Goal: Information Seeking & Learning: Find specific fact

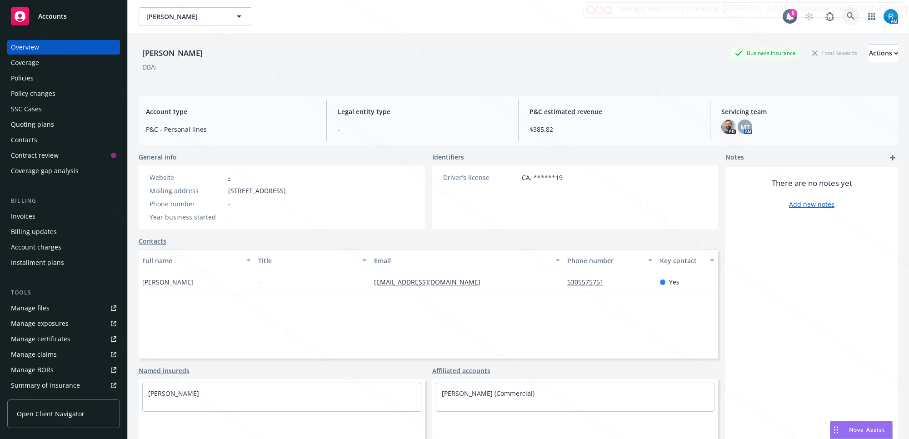
click at [847, 15] on icon at bounding box center [851, 16] width 8 height 8
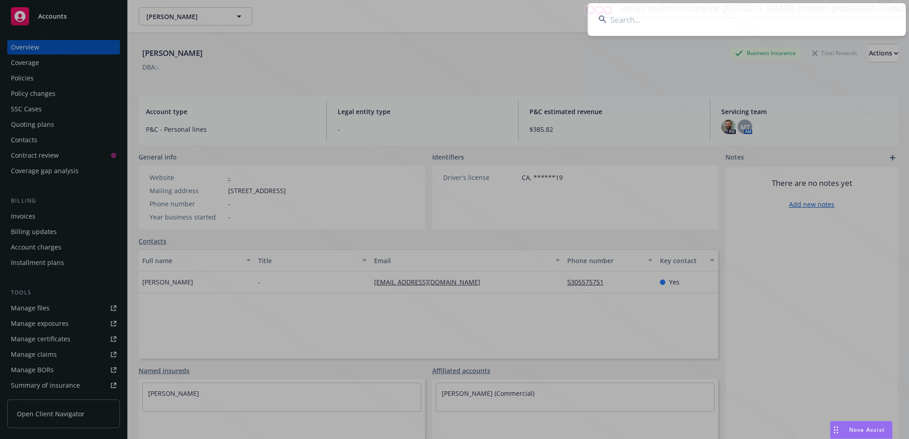
click at [769, 23] on input at bounding box center [747, 19] width 318 height 33
type input "[PERSON_NAME] & [PERSON_NAME]"
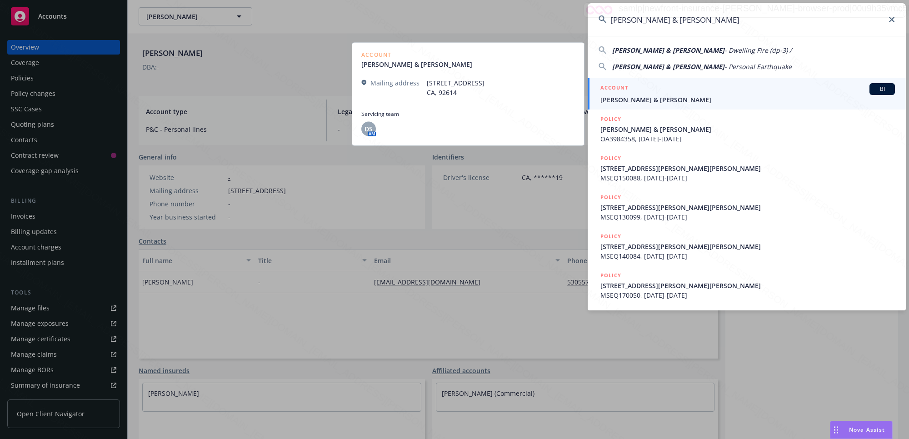
click at [657, 99] on span "[PERSON_NAME] & [PERSON_NAME]" at bounding box center [747, 100] width 294 height 10
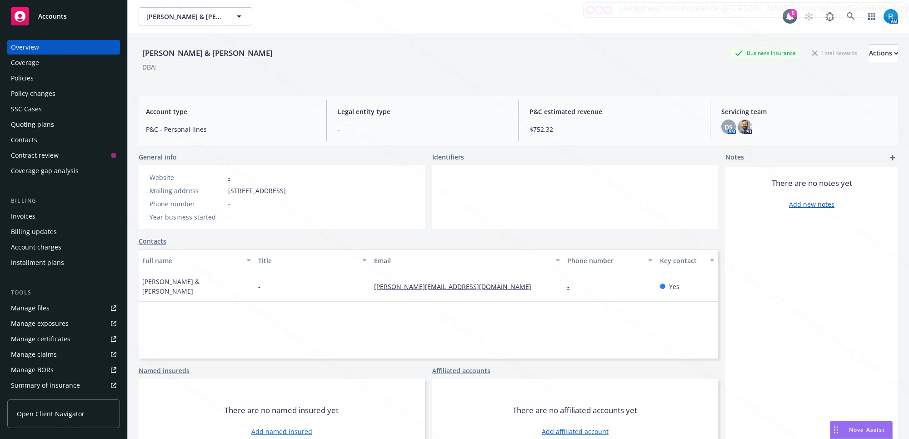
click at [39, 79] on div "Policies" at bounding box center [63, 78] width 105 height 15
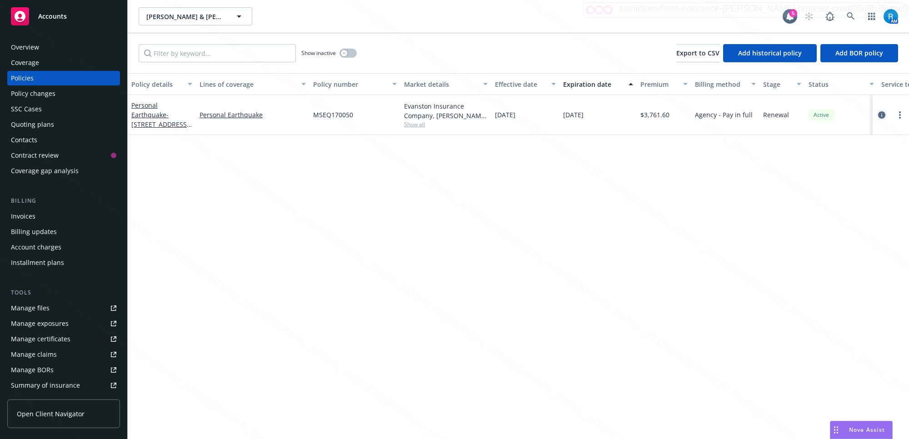
click at [881, 116] on icon "circleInformation" at bounding box center [881, 114] width 7 height 7
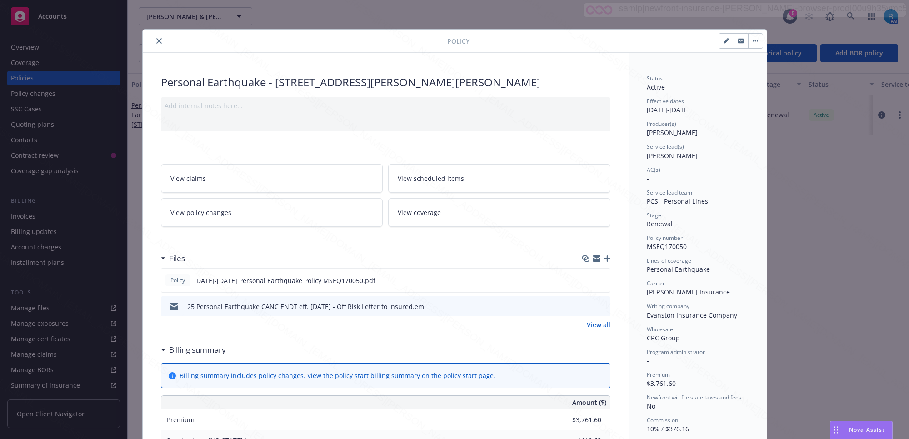
click at [157, 41] on icon "close" at bounding box center [158, 40] width 5 height 5
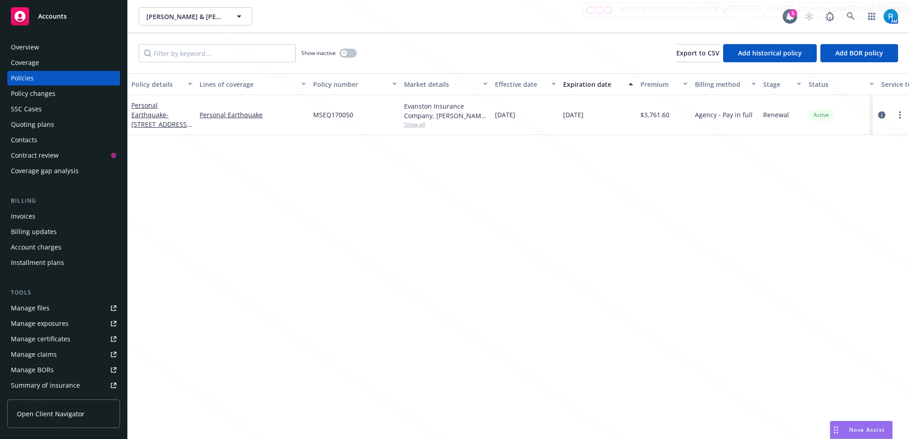
click at [33, 110] on div "SSC Cases" at bounding box center [26, 109] width 31 height 15
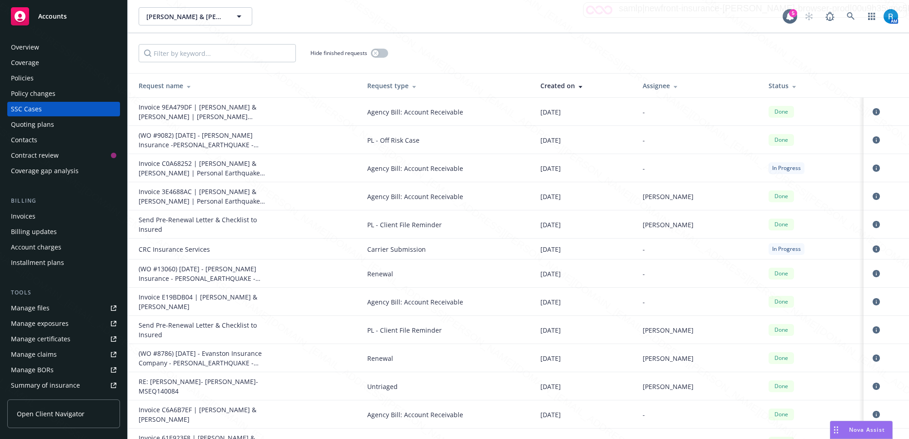
click at [41, 51] on div "Overview" at bounding box center [63, 47] width 105 height 15
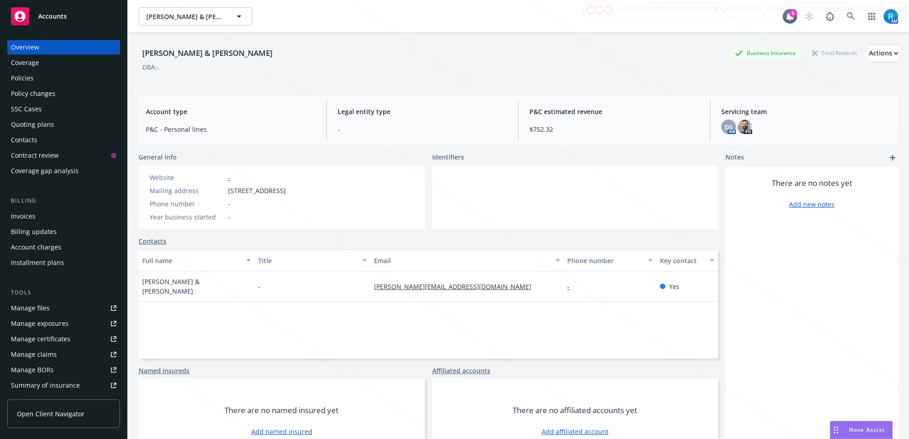
click at [30, 219] on div "Invoices" at bounding box center [23, 216] width 25 height 15
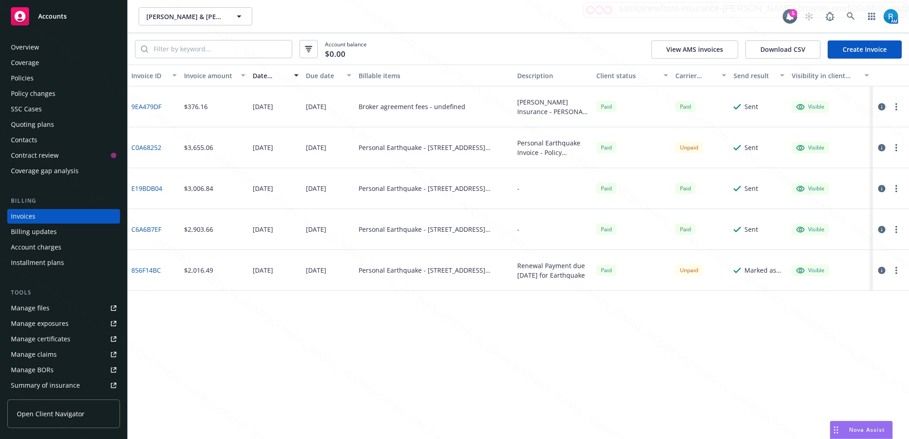
click at [37, 47] on div "Overview" at bounding box center [25, 47] width 28 height 15
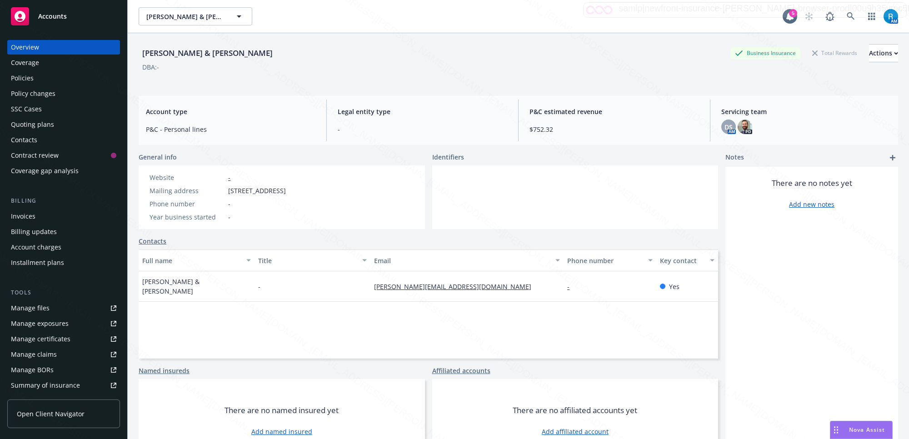
click at [48, 80] on div "Policies" at bounding box center [63, 78] width 105 height 15
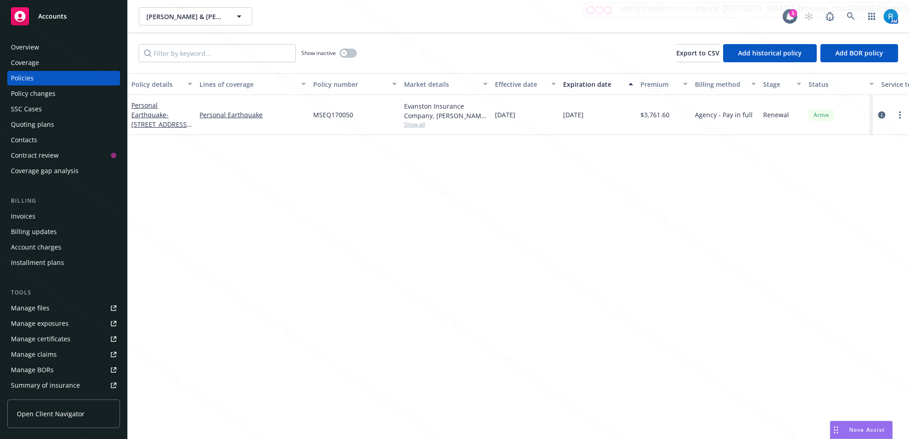
click at [49, 112] on div "SSC Cases" at bounding box center [63, 109] width 105 height 15
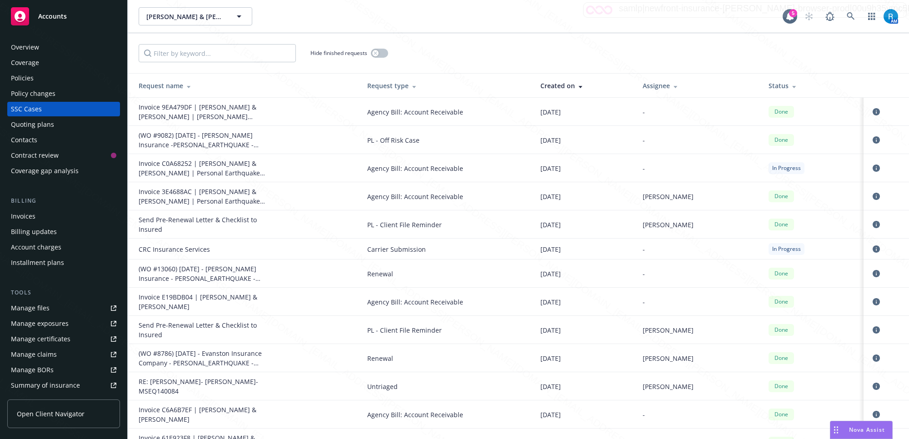
click at [36, 218] on div "Invoices" at bounding box center [63, 216] width 105 height 15
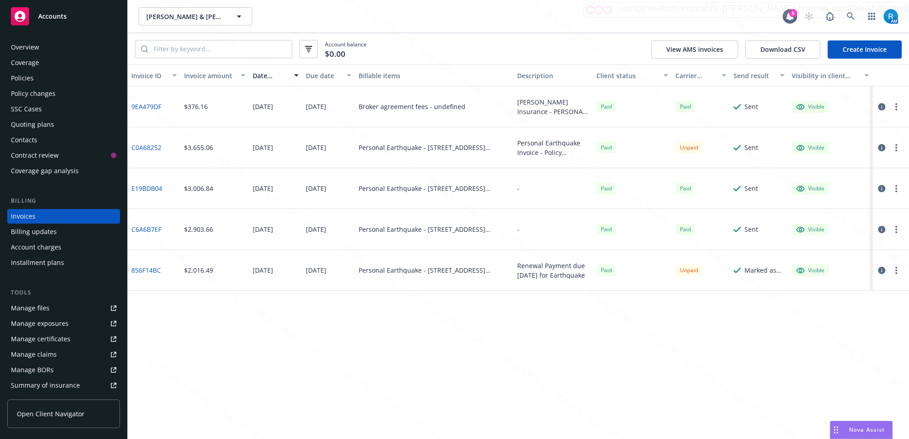
click at [12, 76] on div "Policies" at bounding box center [22, 78] width 23 height 15
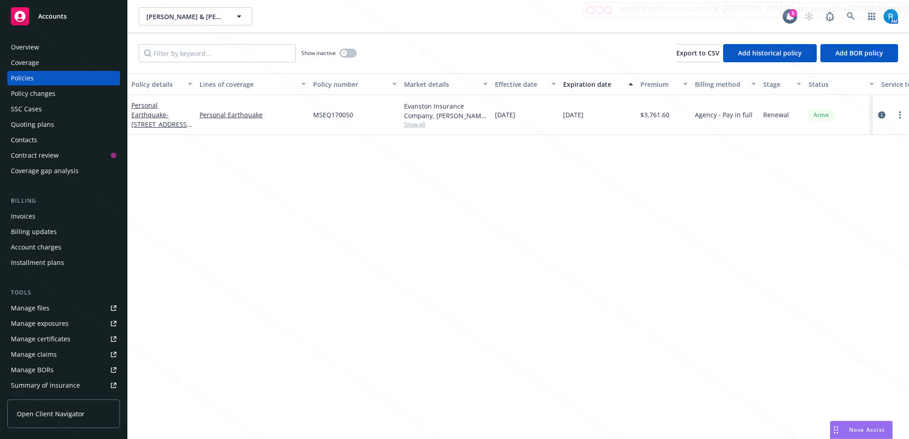
click at [29, 217] on div "Invoices" at bounding box center [23, 216] width 25 height 15
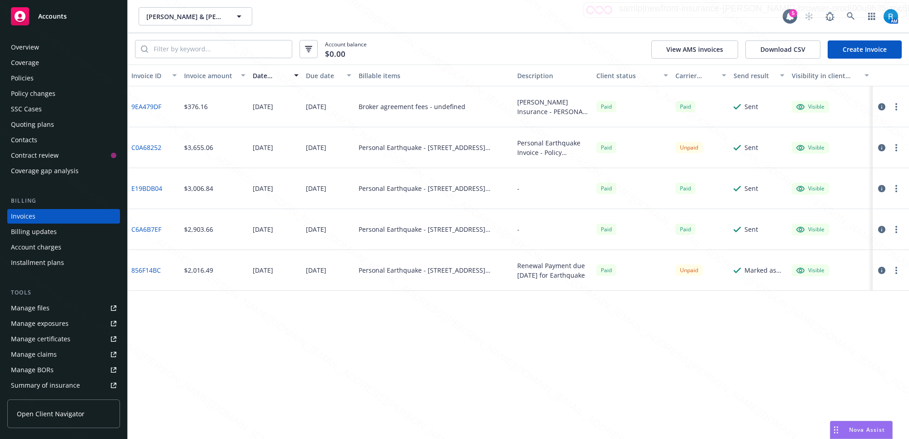
click at [807, 106] on div "Visible" at bounding box center [810, 107] width 28 height 8
click at [801, 108] on icon at bounding box center [800, 107] width 8 height 8
click at [896, 106] on circle "button" at bounding box center [896, 107] width 2 height 2
click at [817, 142] on link "View invoice" at bounding box center [843, 144] width 116 height 18
click at [33, 79] on div "Policies" at bounding box center [63, 78] width 105 height 15
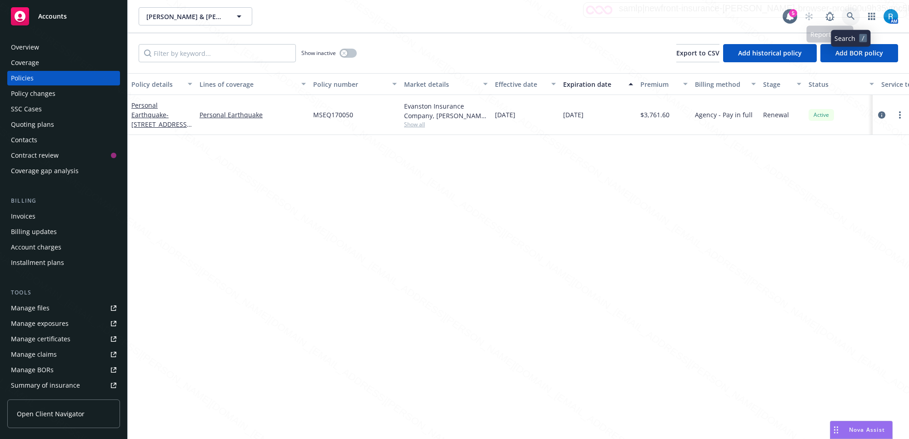
click at [850, 15] on icon at bounding box center [851, 16] width 8 height 8
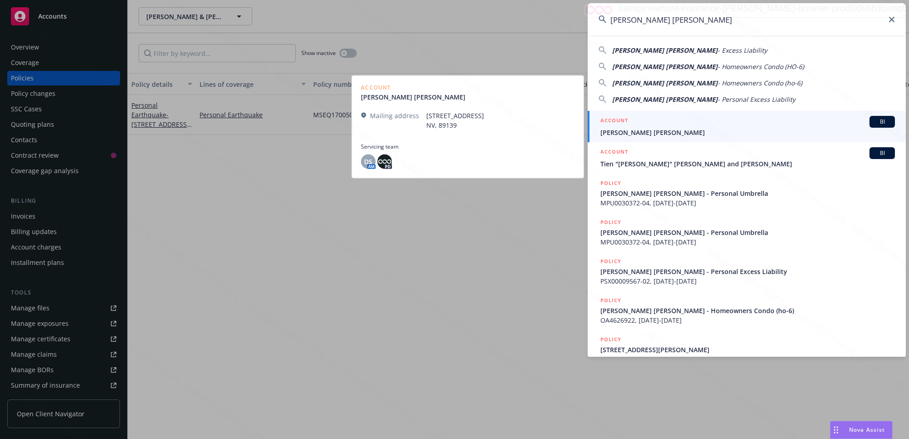
type input "[PERSON_NAME] [PERSON_NAME]"
click at [653, 134] on span "[PERSON_NAME] [PERSON_NAME]" at bounding box center [747, 133] width 294 height 10
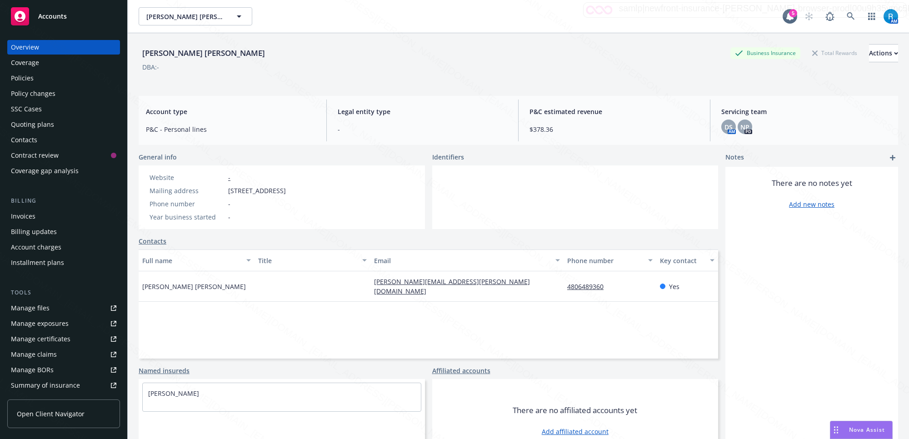
click at [44, 84] on div "Policies" at bounding box center [63, 78] width 105 height 15
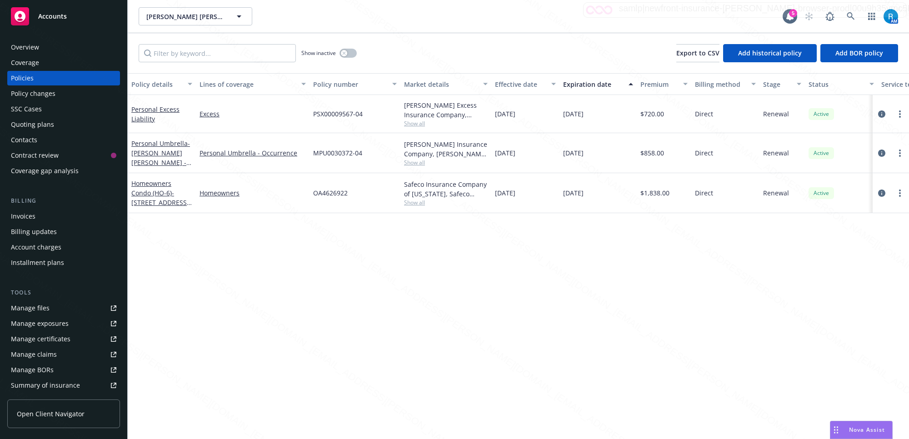
click at [44, 110] on div "SSC Cases" at bounding box center [63, 109] width 105 height 15
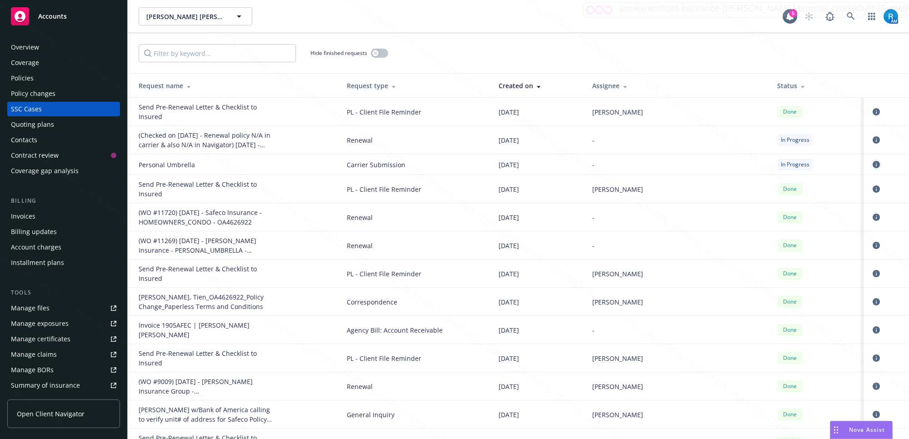
click at [873, 167] on icon "circleInformation" at bounding box center [876, 164] width 7 height 7
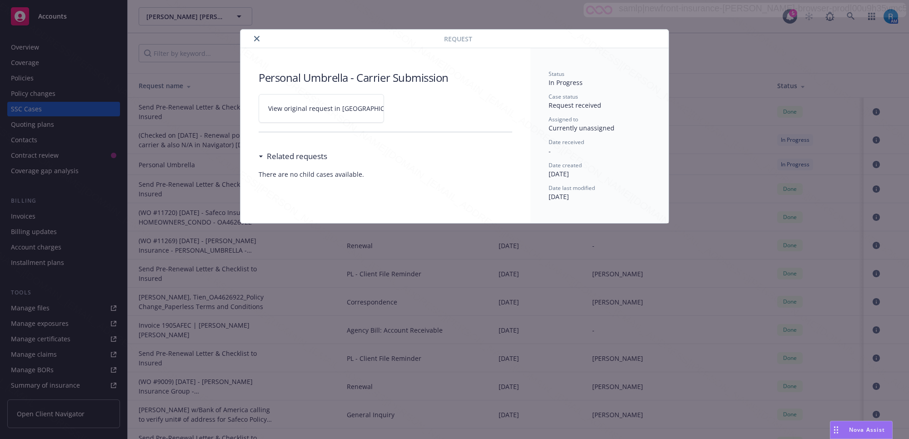
click at [409, 107] on icon at bounding box center [411, 108] width 5 height 5
click at [261, 36] on button "close" at bounding box center [256, 38] width 11 height 11
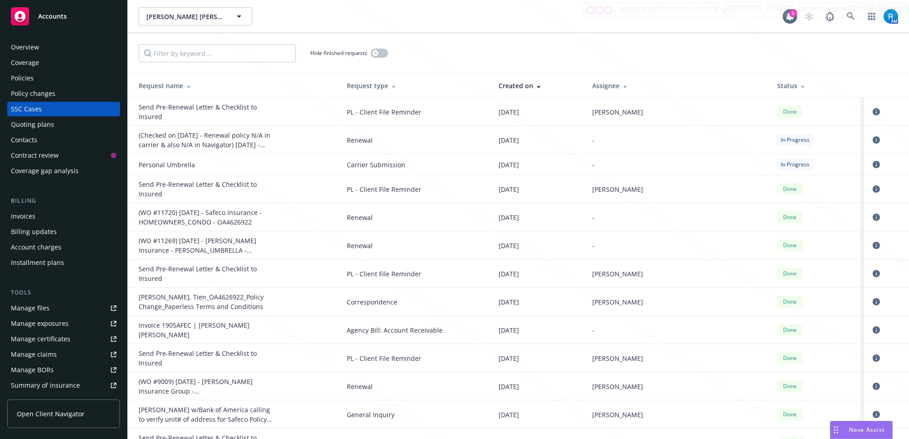
click at [484, 242] on span "Renewal" at bounding box center [415, 246] width 137 height 10
click at [844, 14] on link at bounding box center [851, 16] width 18 height 18
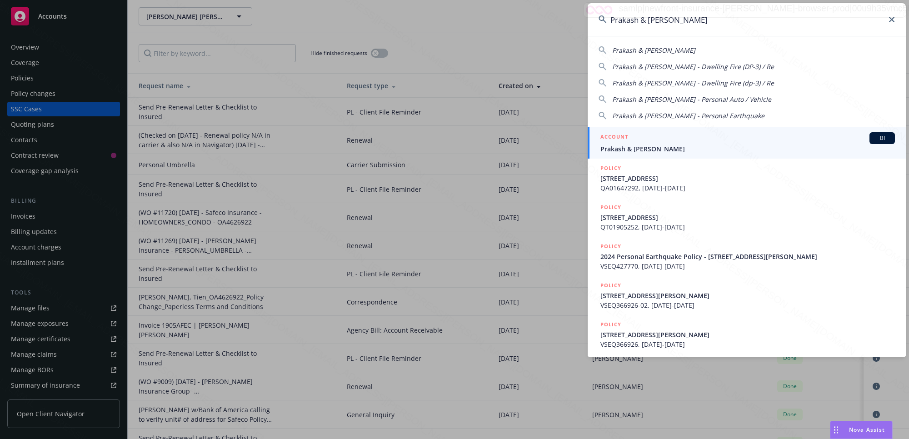
type input "Prakash & [PERSON_NAME]"
click at [657, 151] on span "Prakash & [PERSON_NAME]" at bounding box center [747, 149] width 294 height 10
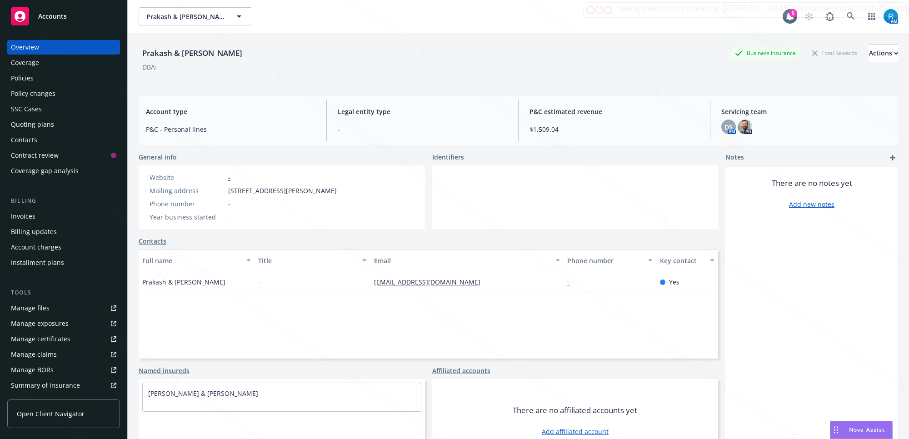
click at [43, 80] on div "Policies" at bounding box center [63, 78] width 105 height 15
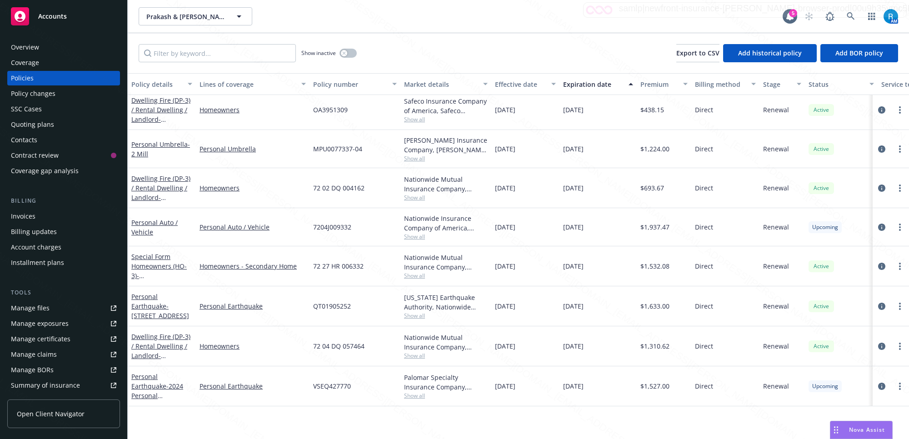
scroll to position [16, 0]
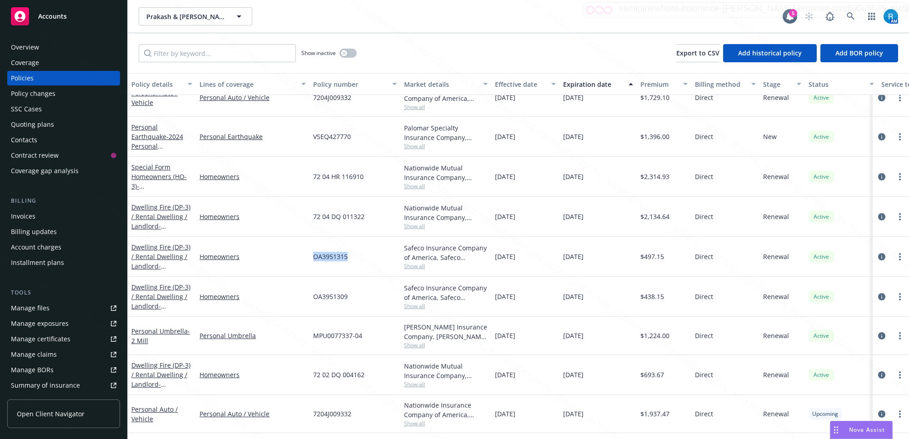
drag, startPoint x: 357, startPoint y: 258, endPoint x: 315, endPoint y: 257, distance: 42.3
click at [315, 257] on div "OA3951315" at bounding box center [354, 257] width 91 height 40
click at [355, 299] on div "OA3951309" at bounding box center [354, 297] width 91 height 40
drag, startPoint x: 348, startPoint y: 299, endPoint x: 305, endPoint y: 292, distance: 43.6
click at [305, 292] on div "Dwelling Fire (DP-3) / Rental Dwelling / Landlord - [STREET_ADDRESS] Homeowners…" at bounding box center [566, 297] width 877 height 40
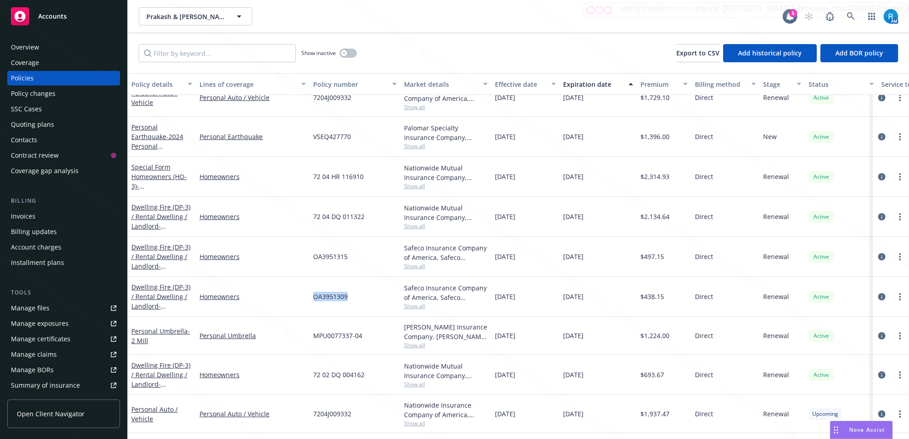
copy div "OA3951309"
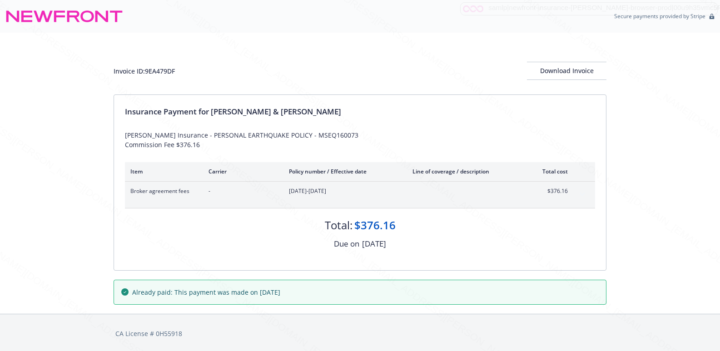
scroll to position [2, 0]
